Goal: Transaction & Acquisition: Purchase product/service

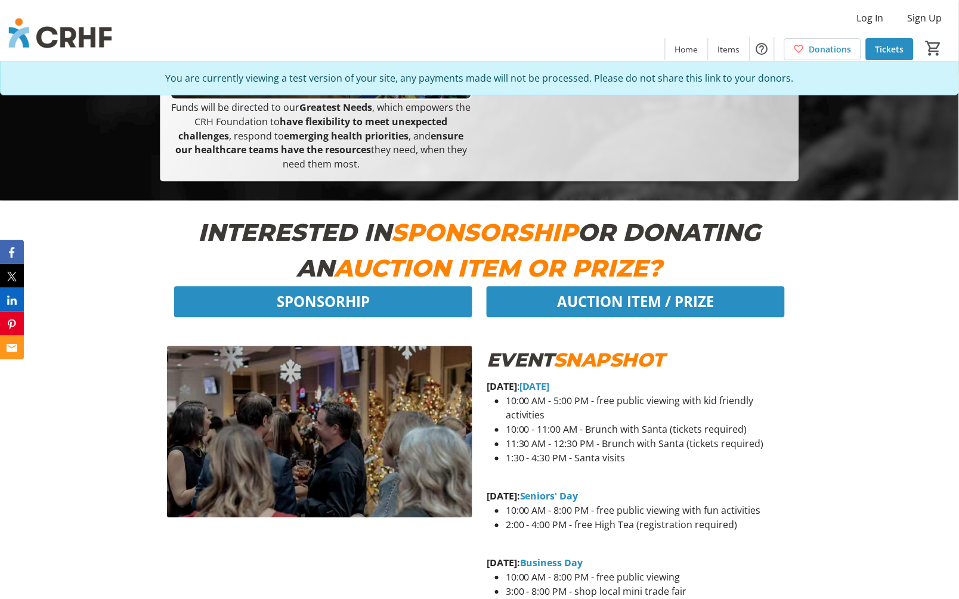
scroll to position [397, 0]
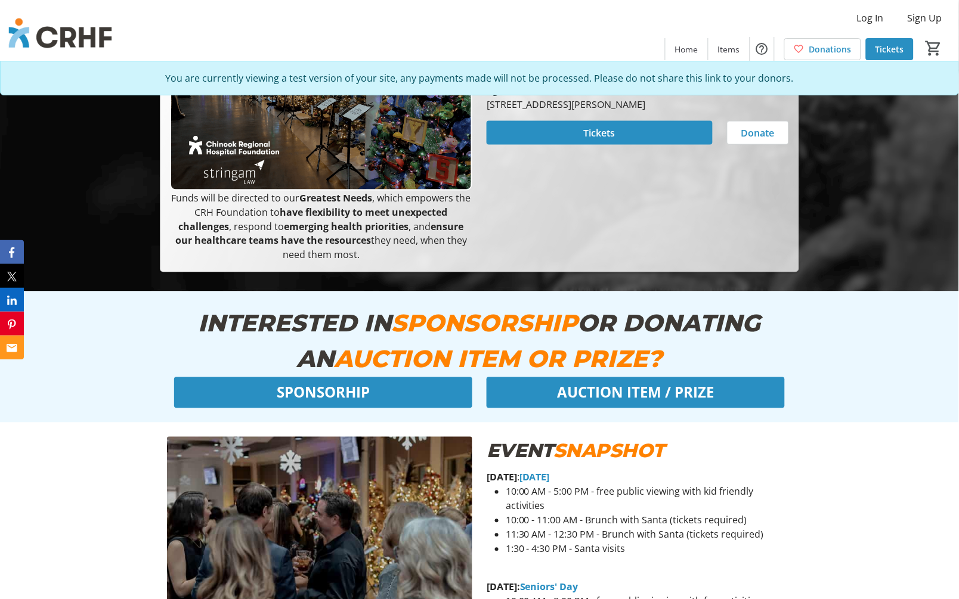
scroll to position [331, 0]
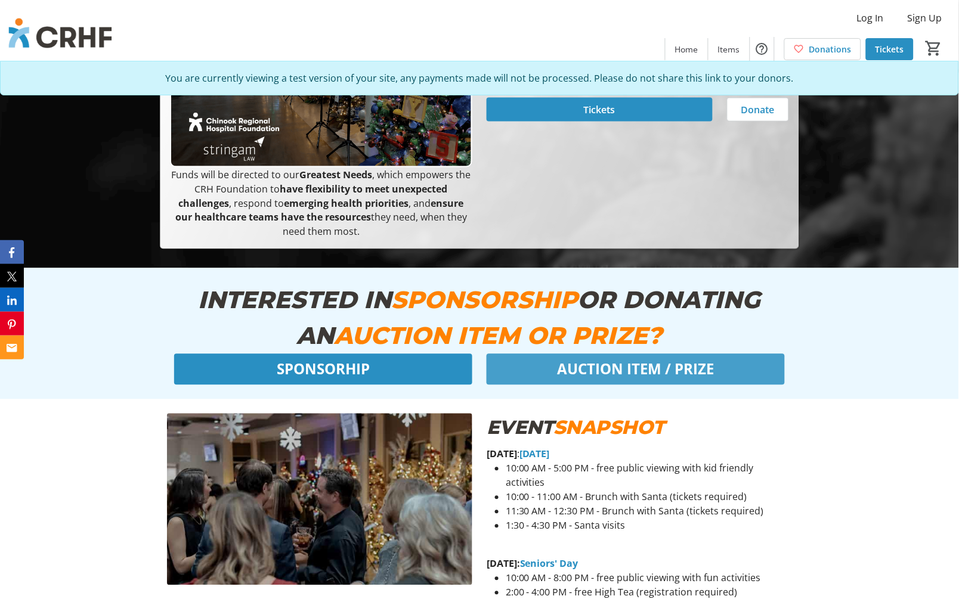
click at [677, 373] on span "AUCTION ITEM / PRIZE" at bounding box center [635, 369] width 157 height 21
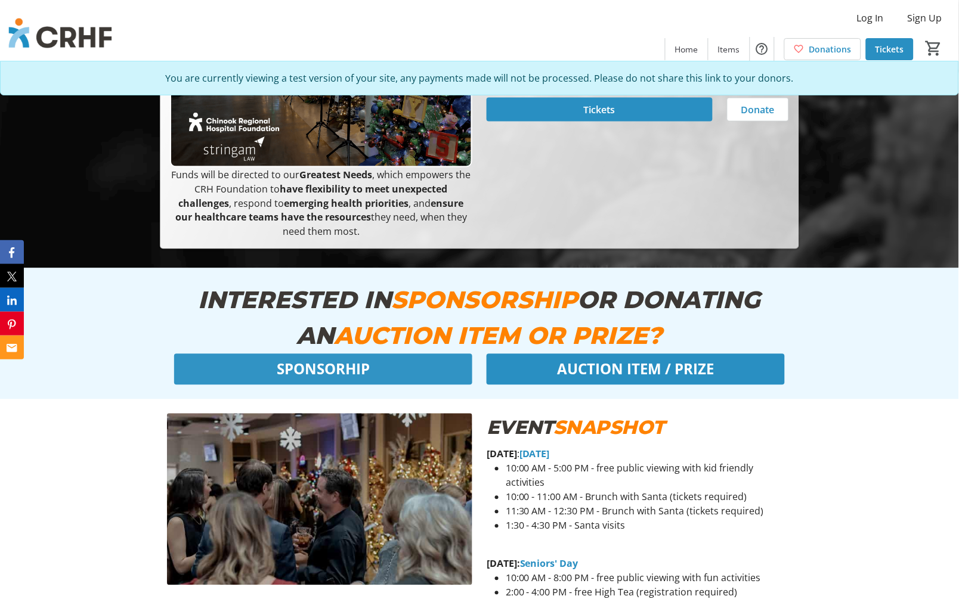
click at [392, 376] on span at bounding box center [323, 369] width 298 height 29
click at [597, 117] on span "Tickets" at bounding box center [600, 110] width 32 height 14
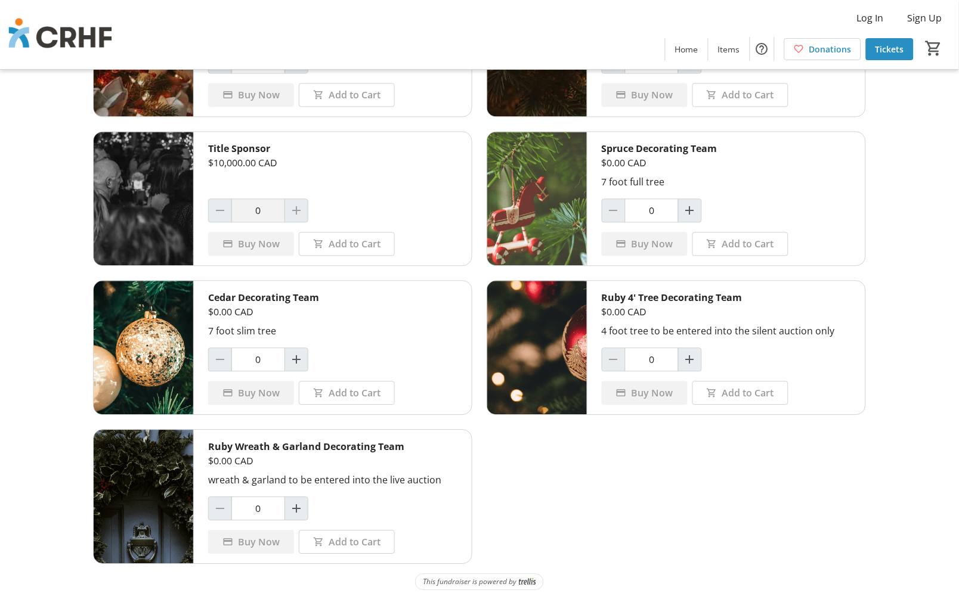
scroll to position [531, 0]
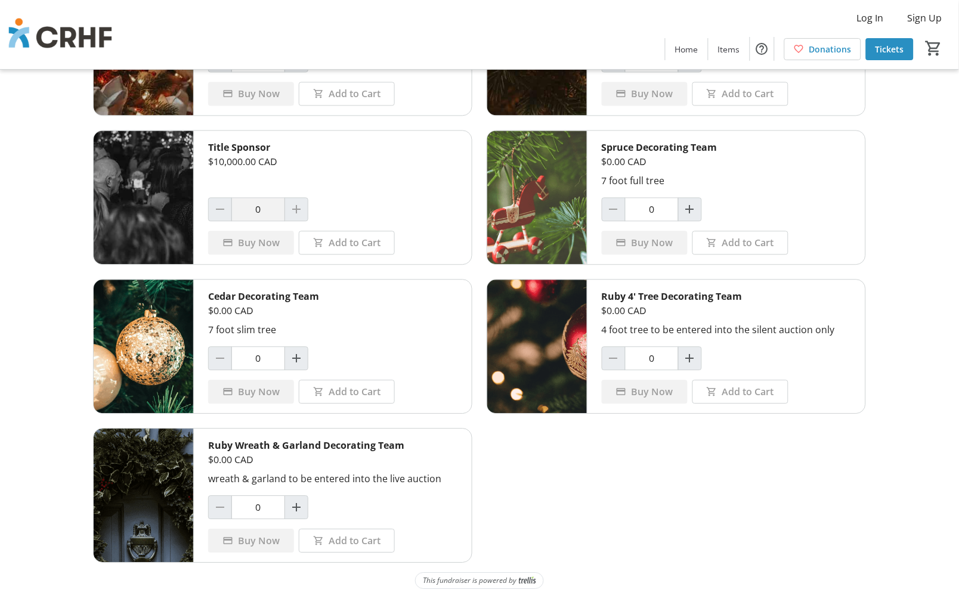
click at [570, 36] on div "Log In Sign Up Home Items Donations Tickets 0" at bounding box center [479, 34] width 959 height 69
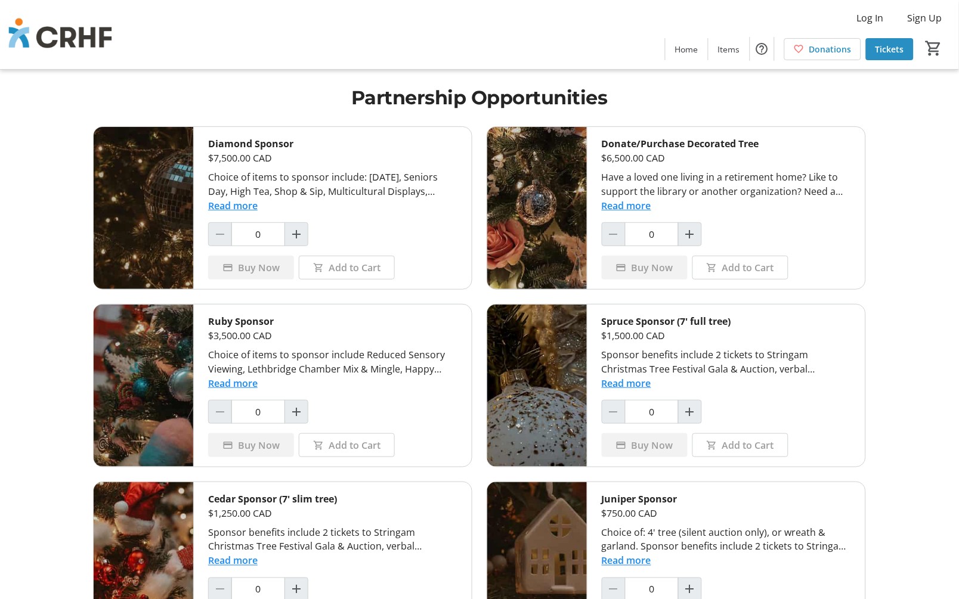
scroll to position [0, 0]
click at [688, 45] on span "Home" at bounding box center [686, 49] width 23 height 13
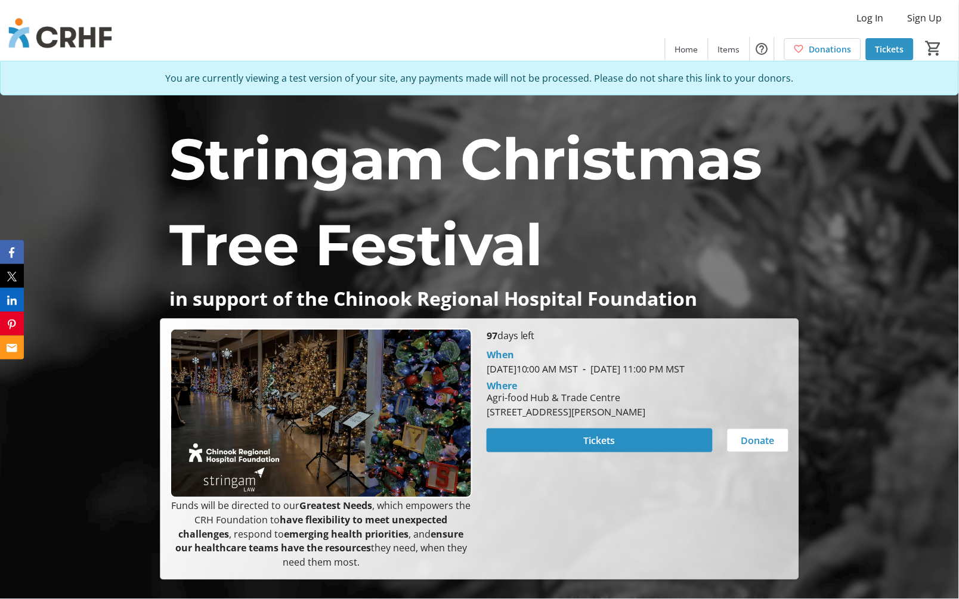
click at [901, 48] on span "Tickets" at bounding box center [890, 49] width 29 height 13
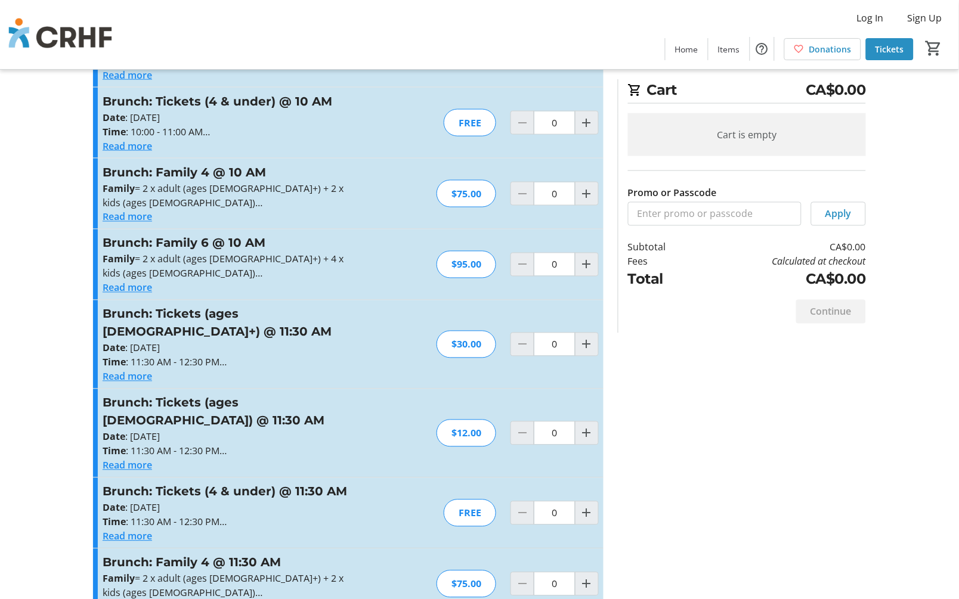
scroll to position [265, 0]
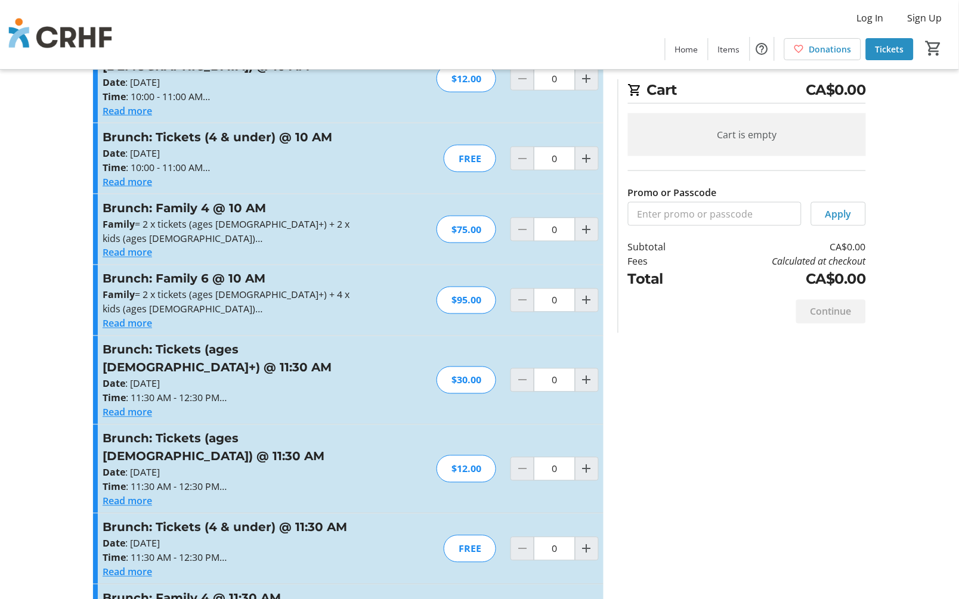
scroll to position [98, 0]
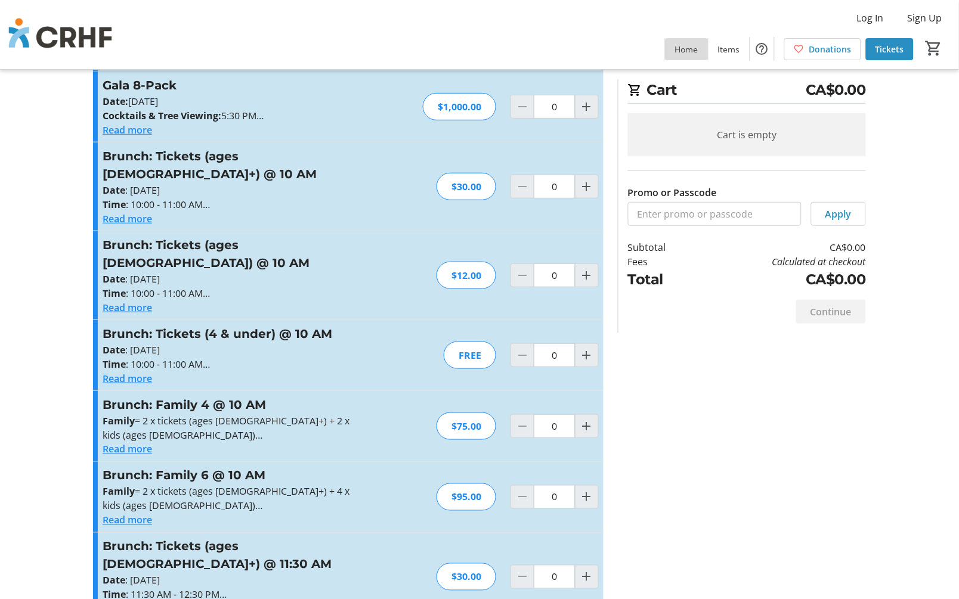
click at [685, 48] on span "Home" at bounding box center [686, 49] width 23 height 13
